Goal: Obtain resource: Download file/media

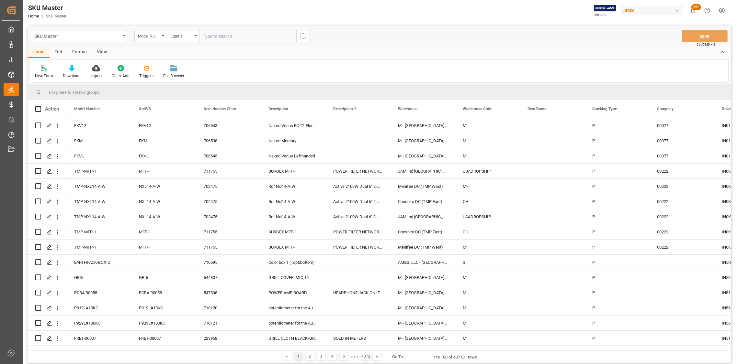
click at [122, 34] on div "SKU Master" at bounding box center [79, 36] width 97 height 12
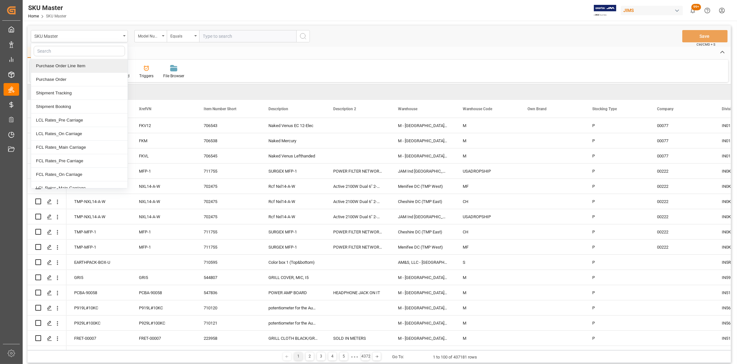
click at [86, 67] on div "Purchase Order Line Item" at bounding box center [79, 66] width 96 height 14
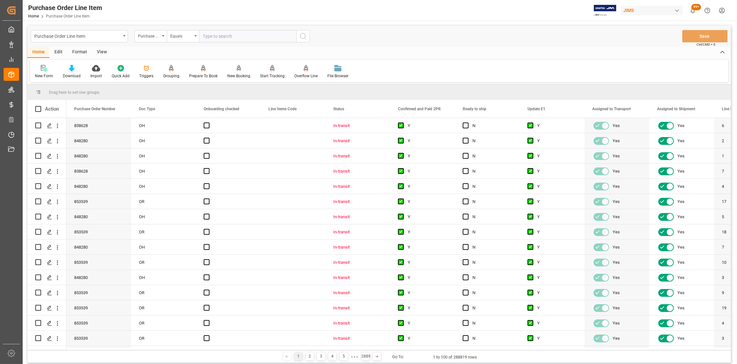
click at [71, 70] on icon at bounding box center [72, 68] width 6 height 6
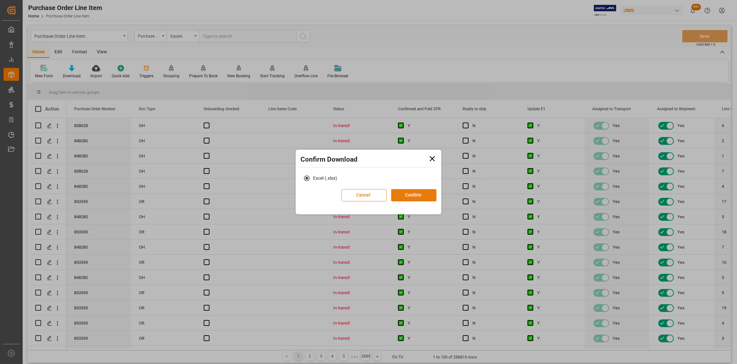
click at [414, 194] on button "Confirm" at bounding box center [413, 195] width 45 height 12
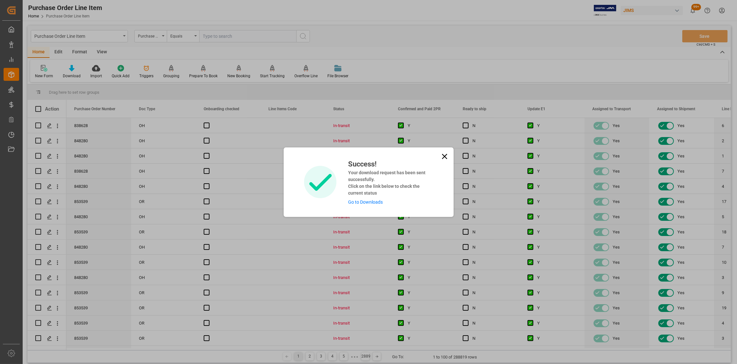
click at [125, 35] on div "Success! Your download request has been sent successfully. Click on the link be…" at bounding box center [368, 182] width 737 height 364
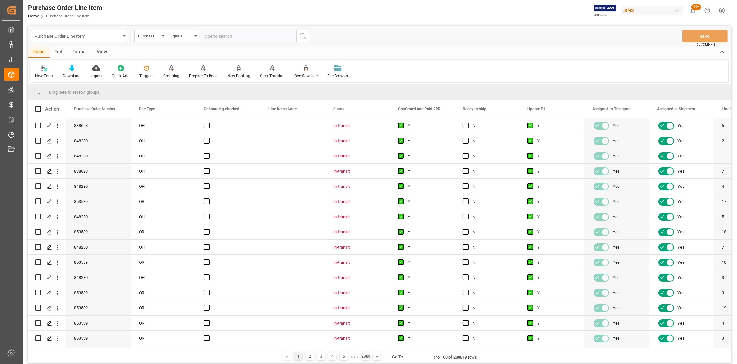
click at [123, 35] on icon "open menu" at bounding box center [124, 35] width 3 height 1
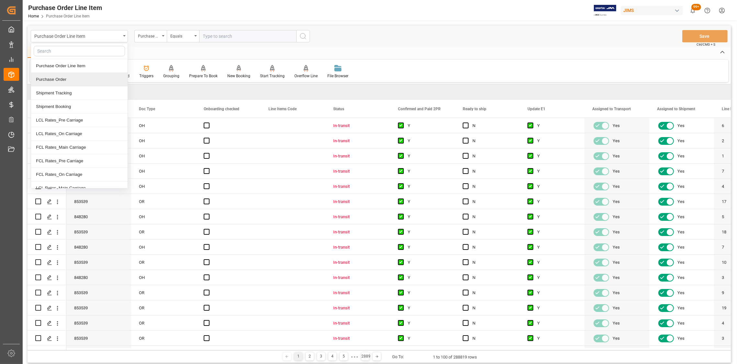
click at [71, 81] on div "Purchase Order" at bounding box center [79, 80] width 96 height 14
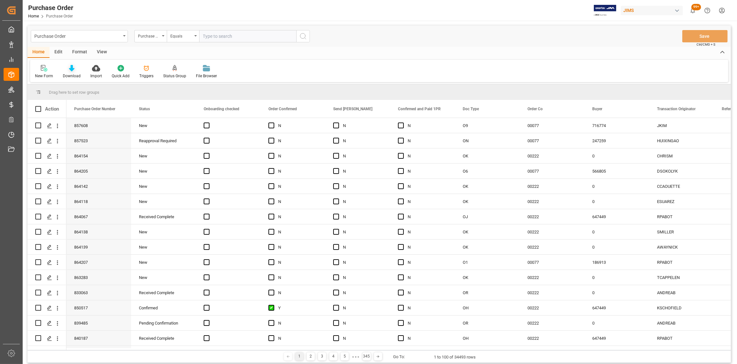
click at [72, 70] on icon at bounding box center [72, 68] width 6 height 6
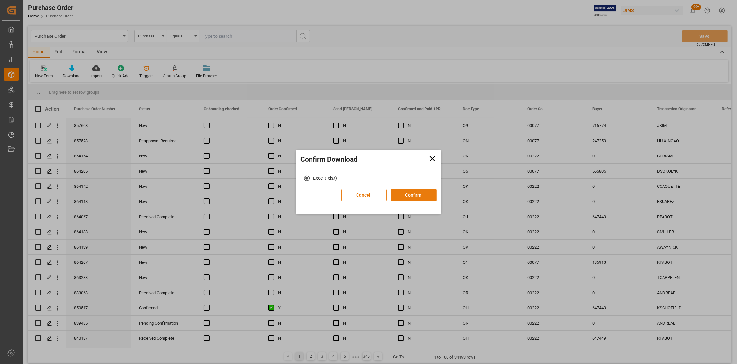
click at [408, 195] on button "Confirm" at bounding box center [413, 195] width 45 height 12
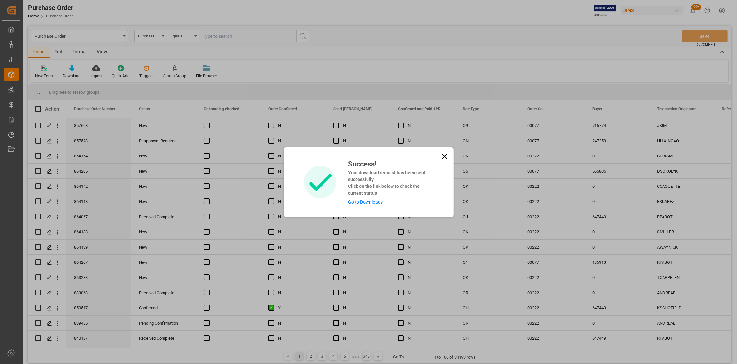
click at [95, 34] on div "Success! Your download request has been sent successfully. Click on the link be…" at bounding box center [368, 182] width 737 height 364
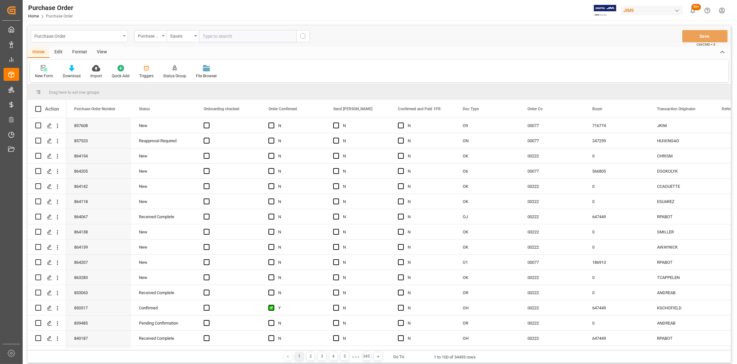
click at [122, 37] on div "Purchase Order" at bounding box center [79, 36] width 97 height 12
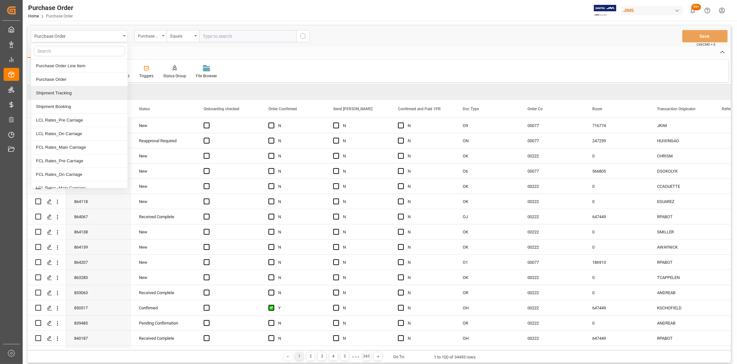
click at [60, 91] on div "Shipment Tracking" at bounding box center [79, 93] width 96 height 14
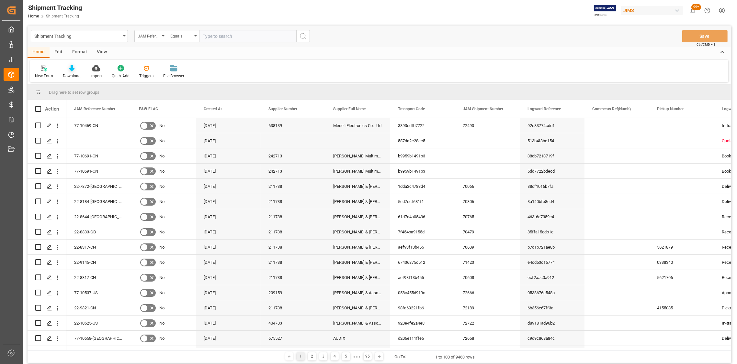
click at [71, 70] on icon at bounding box center [72, 68] width 6 height 6
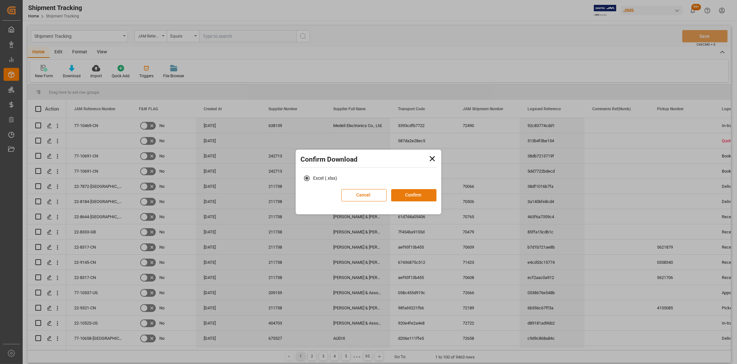
click at [414, 197] on button "Confirm" at bounding box center [413, 195] width 45 height 12
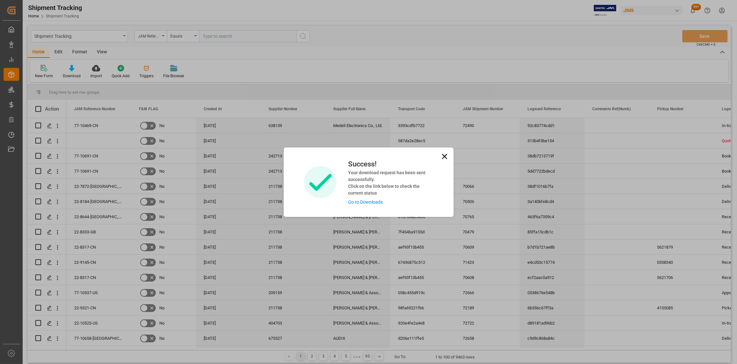
click at [124, 35] on div "Success! Your download request has been sent successfully. Click on the link be…" at bounding box center [368, 182] width 737 height 364
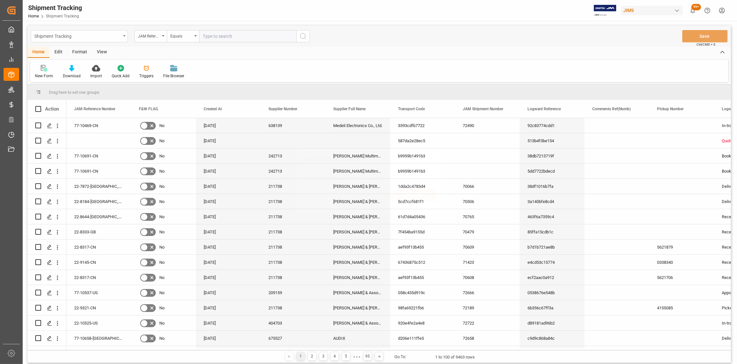
click at [125, 36] on icon "open menu" at bounding box center [124, 35] width 3 height 1
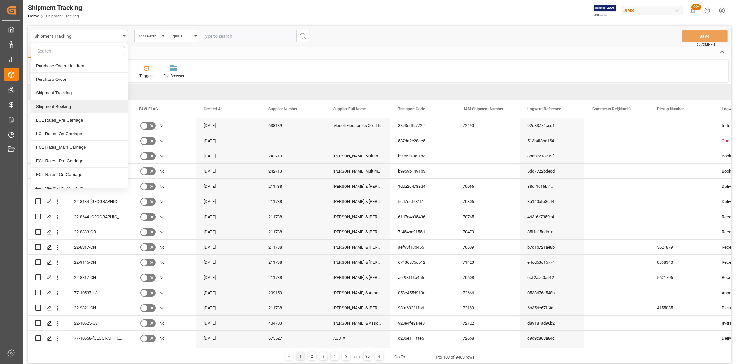
click at [67, 106] on div "Shipment Booking" at bounding box center [79, 107] width 96 height 14
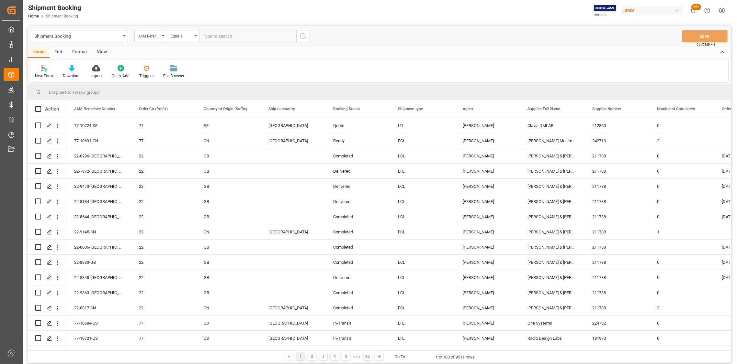
click at [72, 71] on icon at bounding box center [72, 68] width 6 height 6
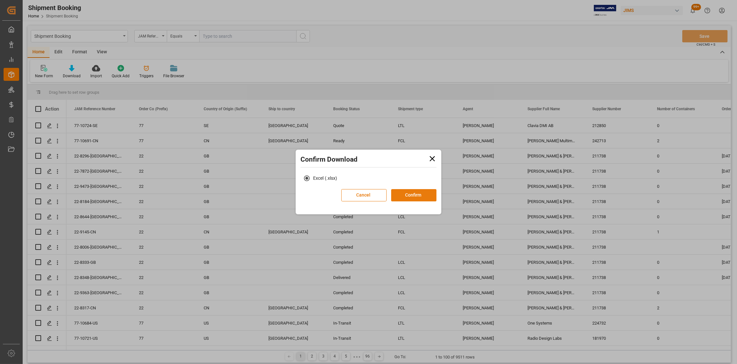
click at [410, 193] on button "Confirm" at bounding box center [413, 195] width 45 height 12
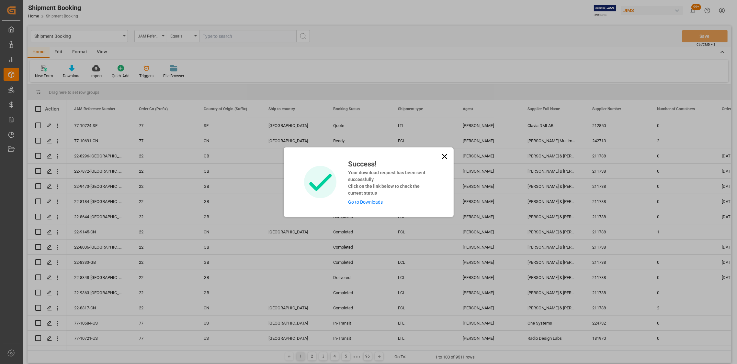
click at [372, 201] on link "Go to Downloads" at bounding box center [365, 202] width 35 height 5
